Goal: Navigation & Orientation: Find specific page/section

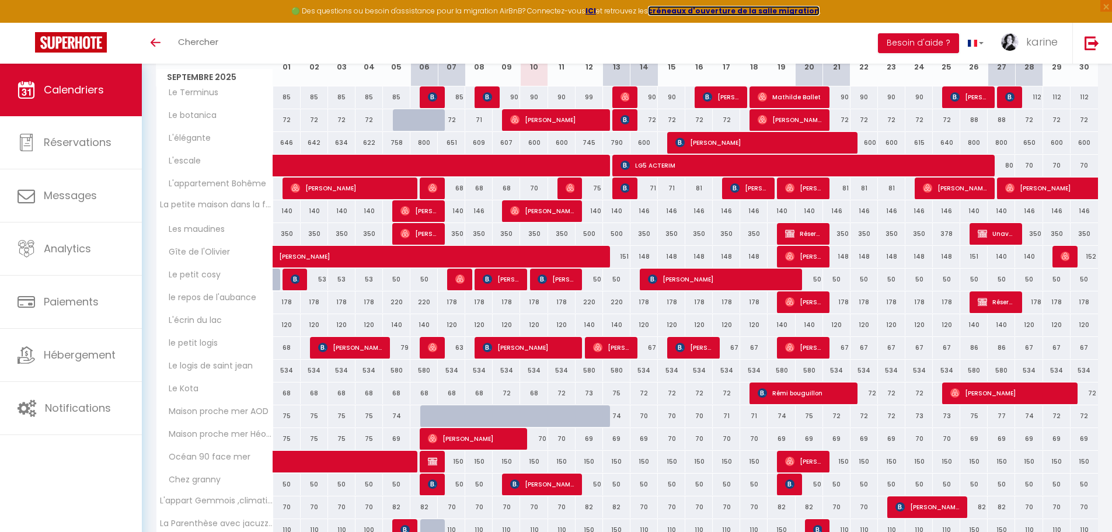
click at [741, 12] on strong "créneaux d'ouverture de la salle migration" at bounding box center [734, 11] width 172 height 10
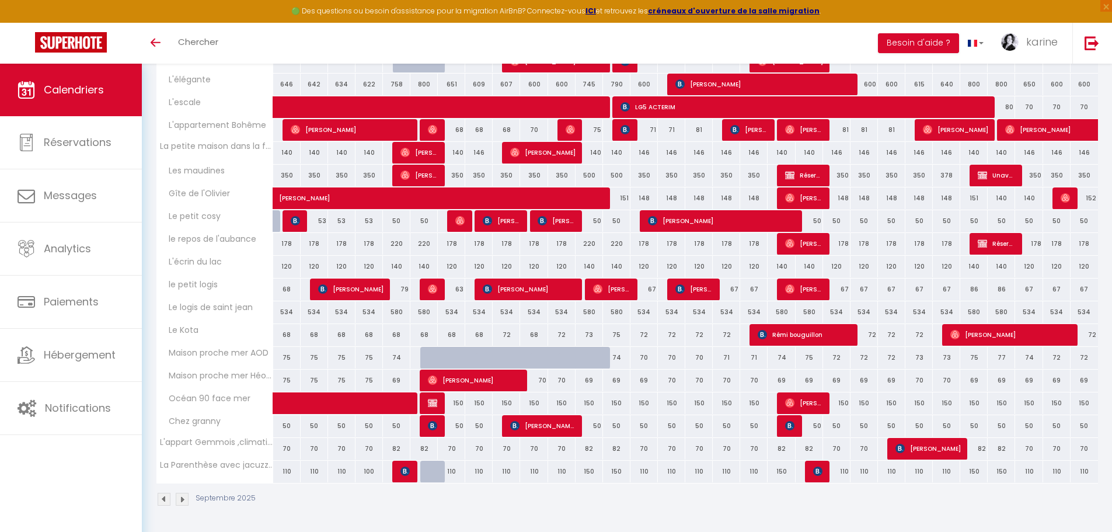
click at [184, 499] on img at bounding box center [182, 499] width 13 height 13
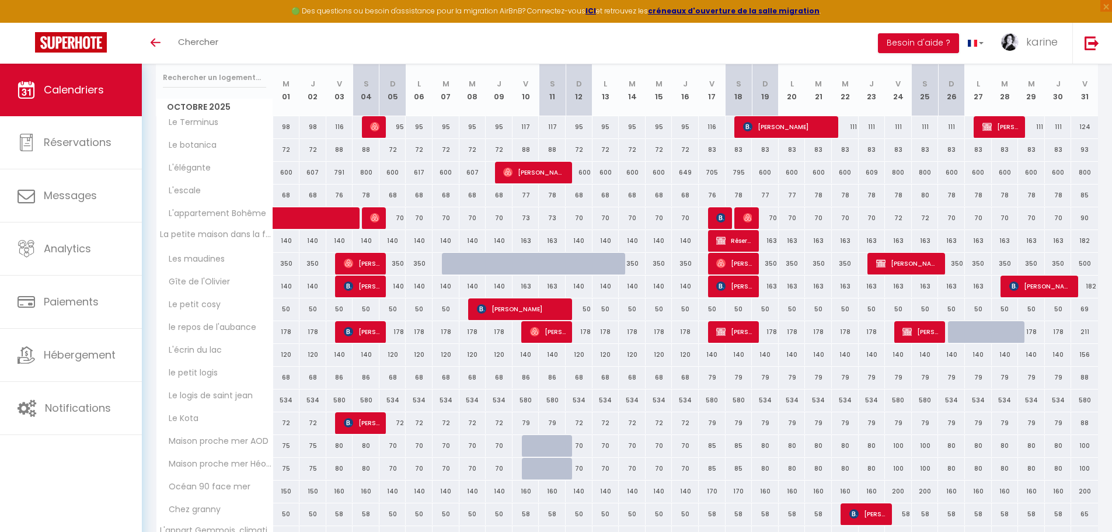
scroll to position [121, 0]
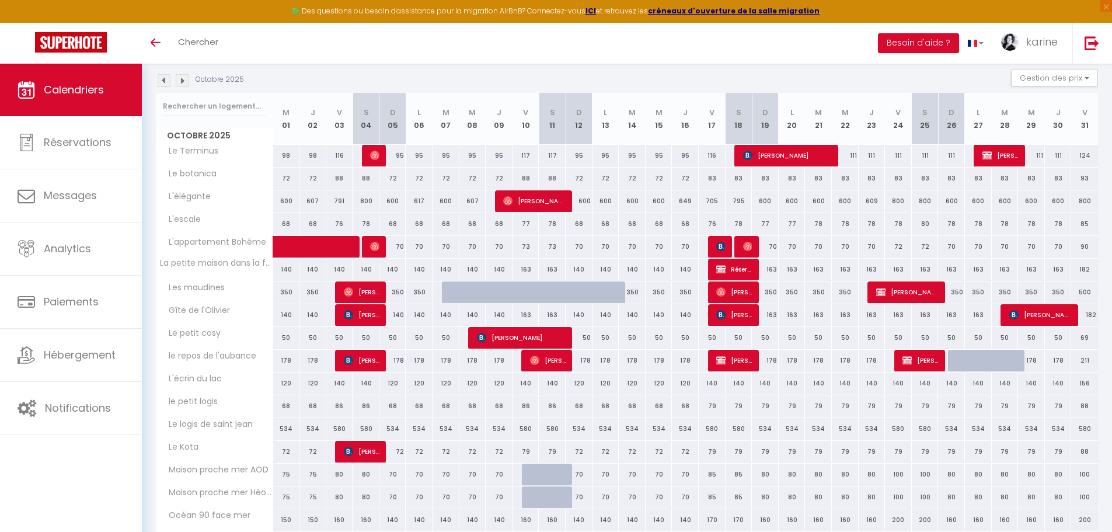
click at [182, 81] on img at bounding box center [182, 80] width 13 height 13
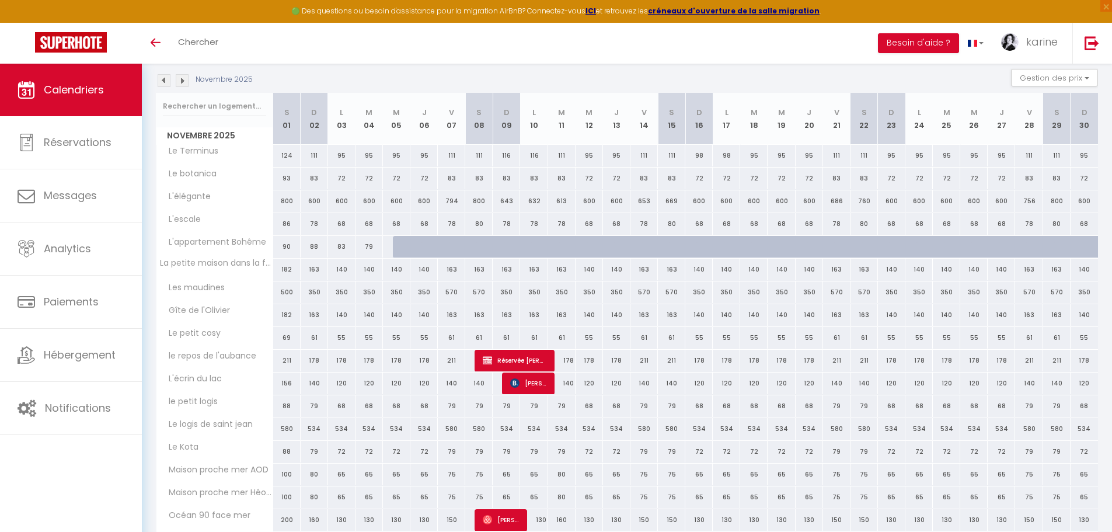
click at [162, 78] on img at bounding box center [164, 80] width 13 height 13
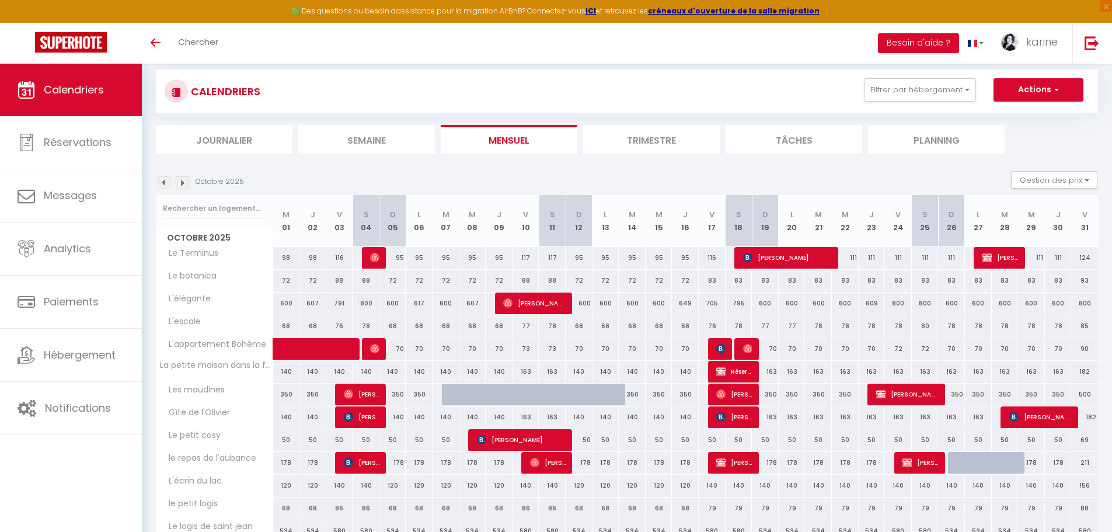
scroll to position [5, 0]
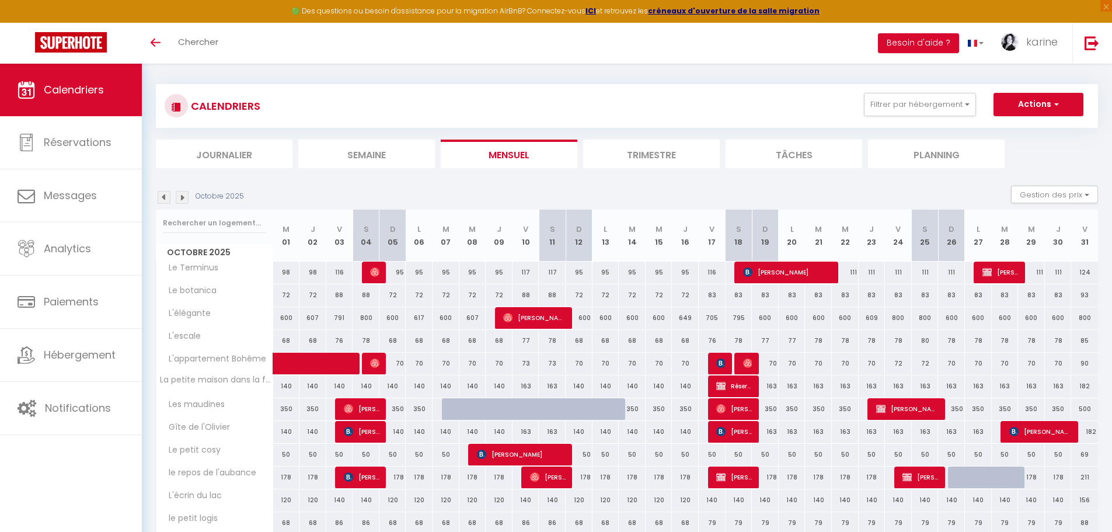
click at [166, 196] on img at bounding box center [164, 197] width 13 height 13
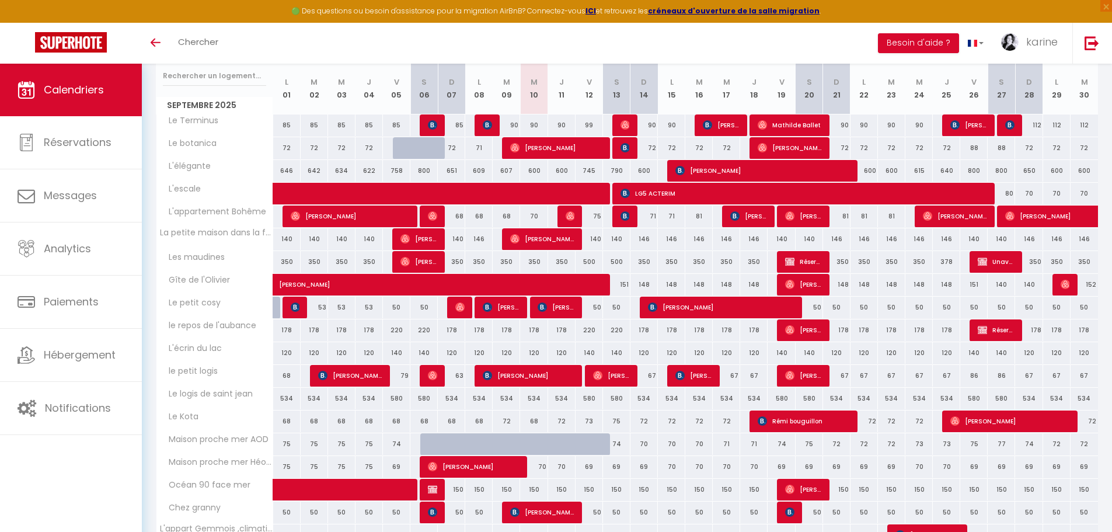
scroll to position [180, 0]
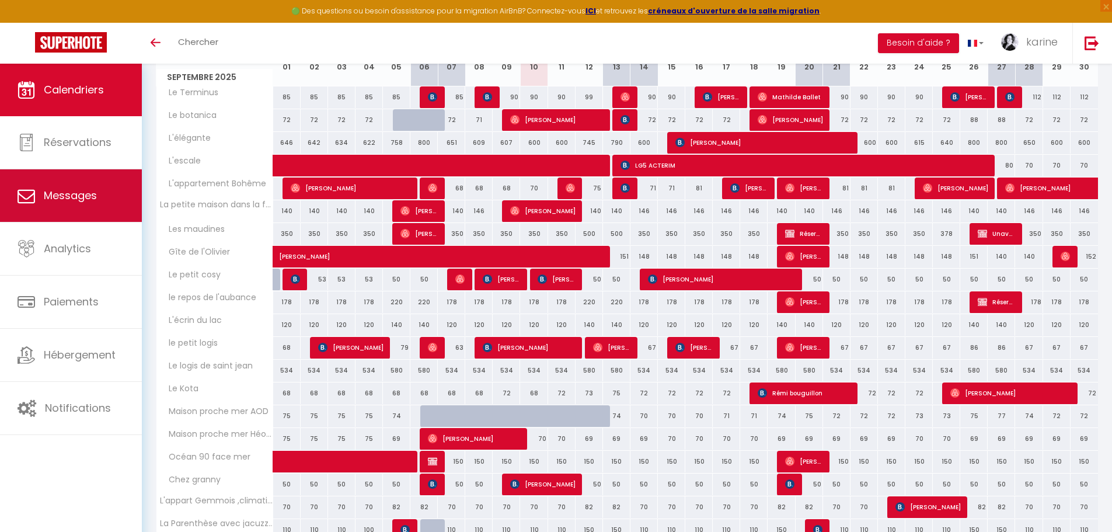
click at [73, 201] on span "Messages" at bounding box center [70, 195] width 53 height 15
select select "message"
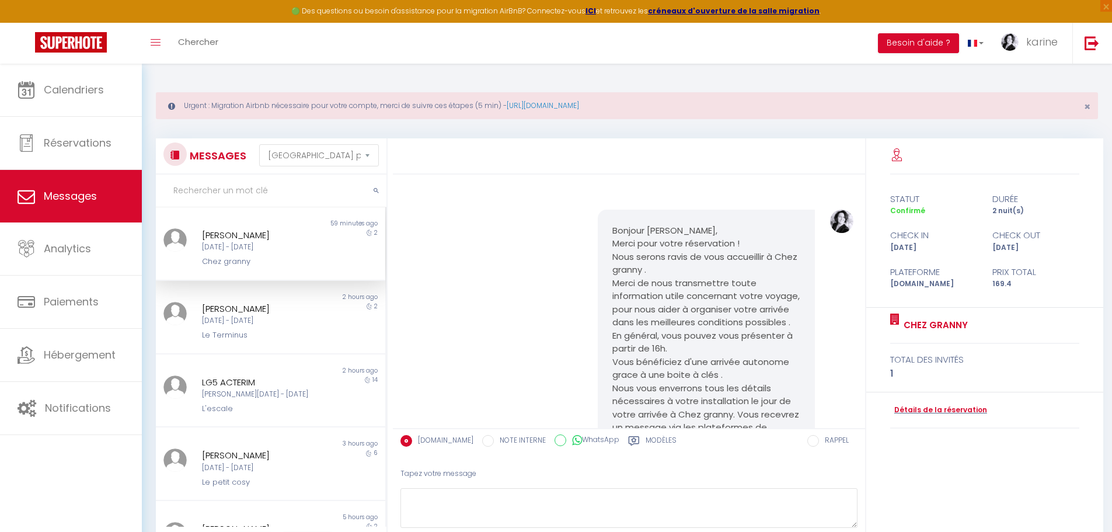
scroll to position [120, 0]
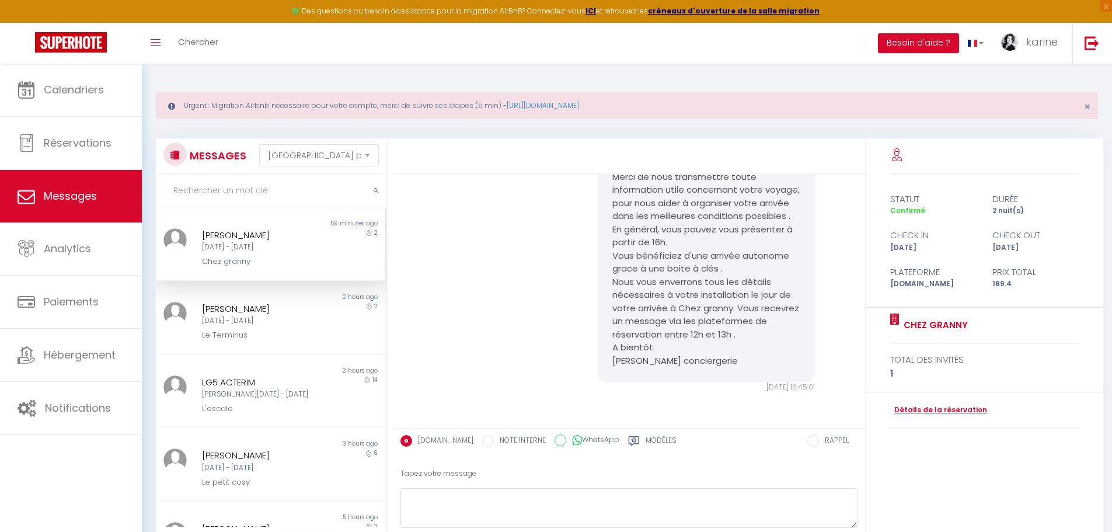
click at [240, 239] on div "[PERSON_NAME]" at bounding box center [261, 235] width 119 height 14
click at [255, 316] on div "Francisco Jose Manzano Rato" at bounding box center [261, 309] width 119 height 14
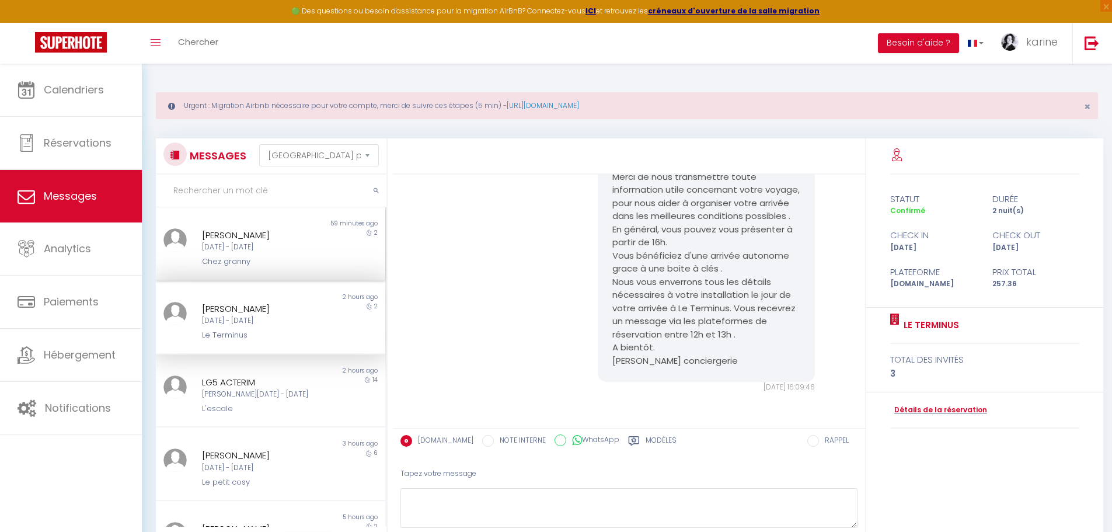
click at [250, 250] on div "Mer 22 Oct - Ven 24 Oct" at bounding box center [261, 247] width 119 height 11
click at [245, 309] on div "Francisco Jose Manzano Rato" at bounding box center [261, 309] width 119 height 14
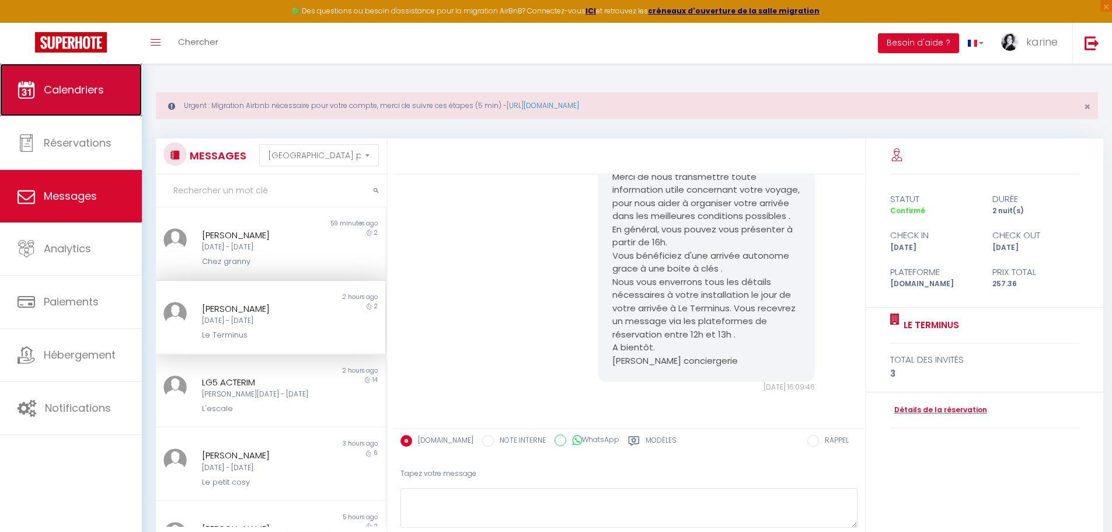
click at [76, 85] on span "Calendriers" at bounding box center [74, 89] width 60 height 15
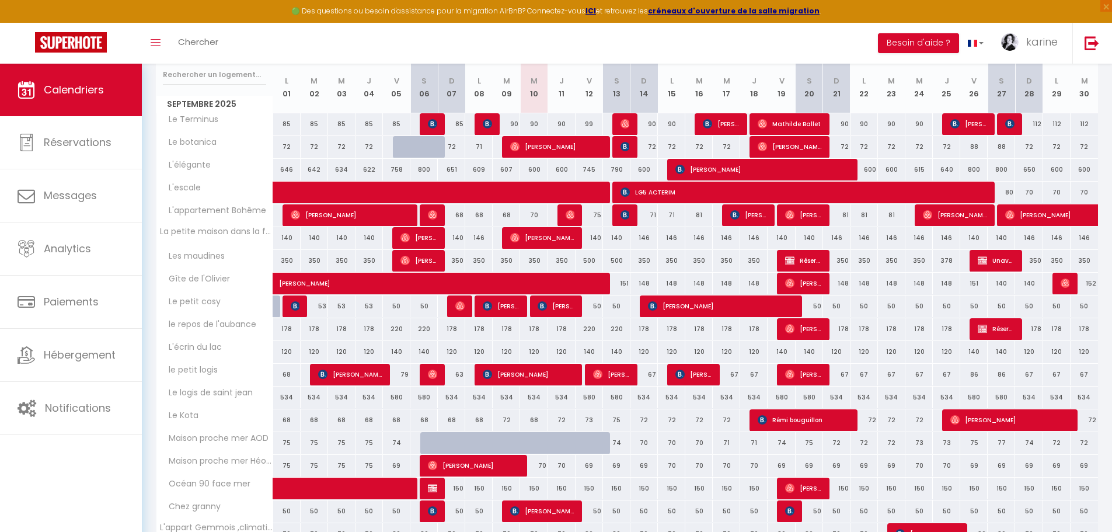
scroll to position [229, 0]
